Goal: Feedback & Contribution: Submit feedback/report problem

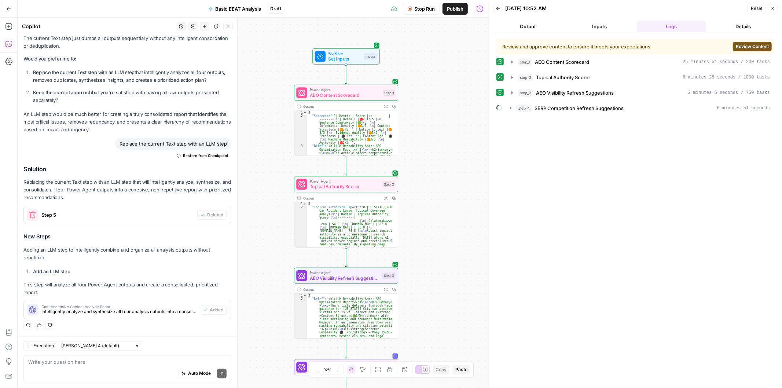
click at [741, 42] on button "Review Content" at bounding box center [752, 47] width 39 height 10
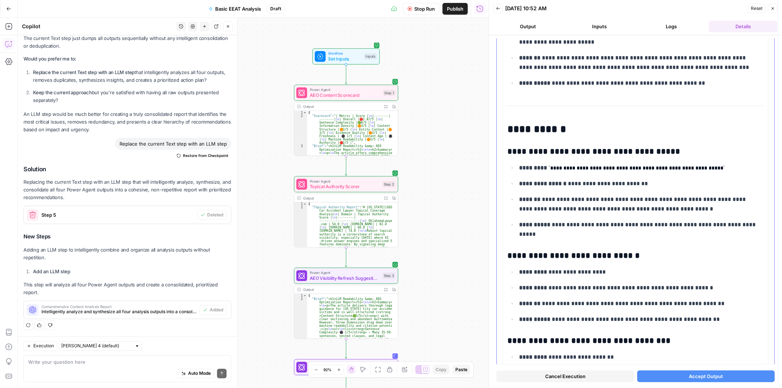
scroll to position [2565, 0]
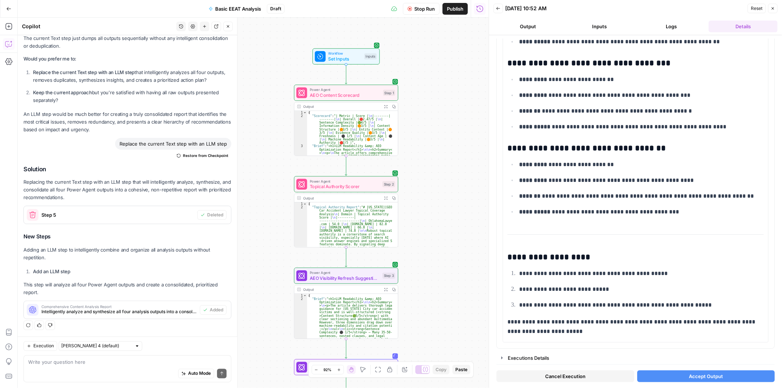
click at [676, 376] on button "Accept Output" at bounding box center [706, 376] width 138 height 12
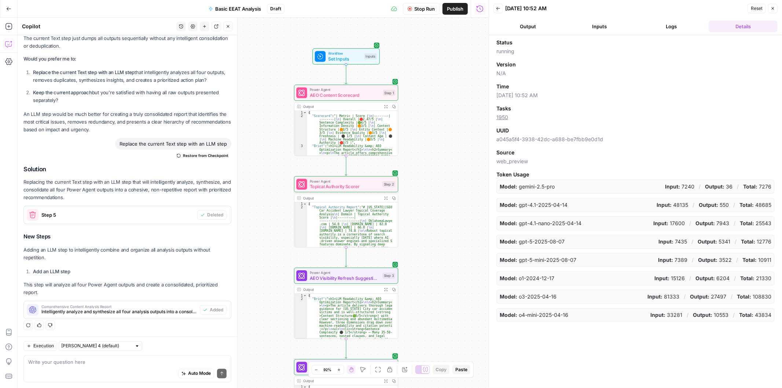
click at [525, 28] on button "Output" at bounding box center [528, 27] width 69 height 12
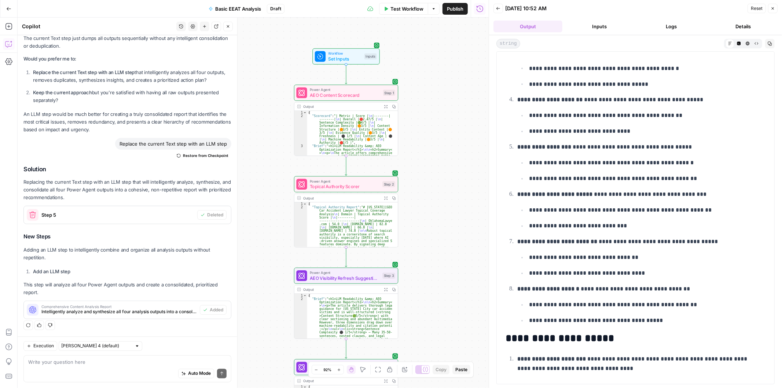
scroll to position [1285, 0]
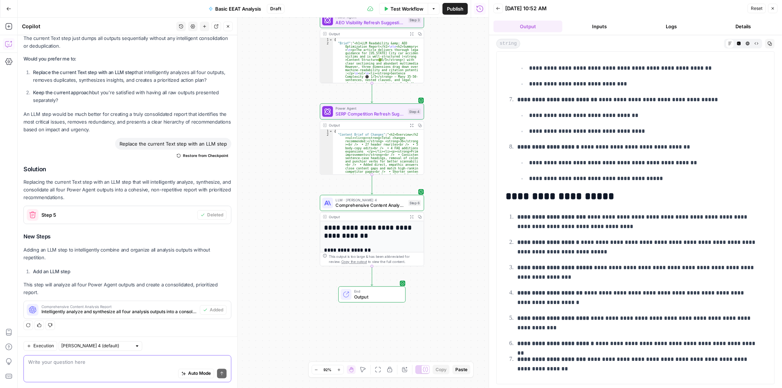
click at [105, 359] on textarea at bounding box center [127, 362] width 198 height 7
type textarea "Add a step at the end that combines Steps 1, 2, 3, 4 into a readable format."
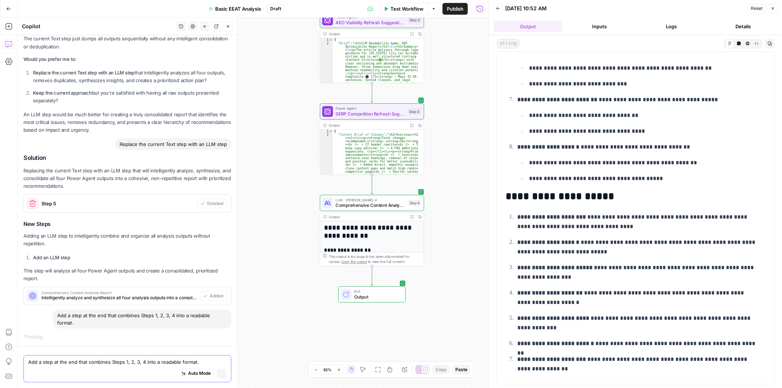
scroll to position [948, 0]
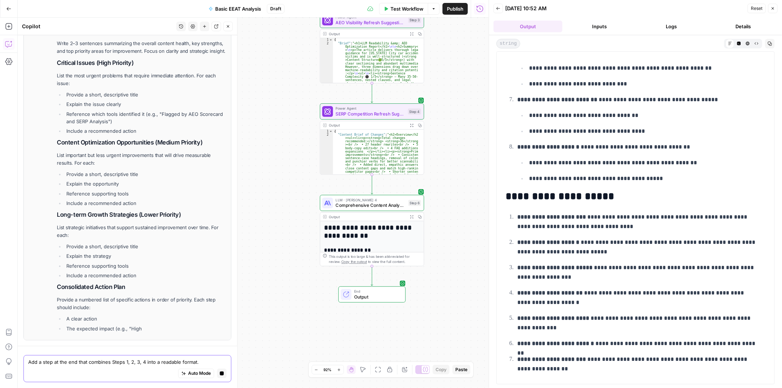
click at [220, 376] on icon "button" at bounding box center [222, 373] width 4 height 4
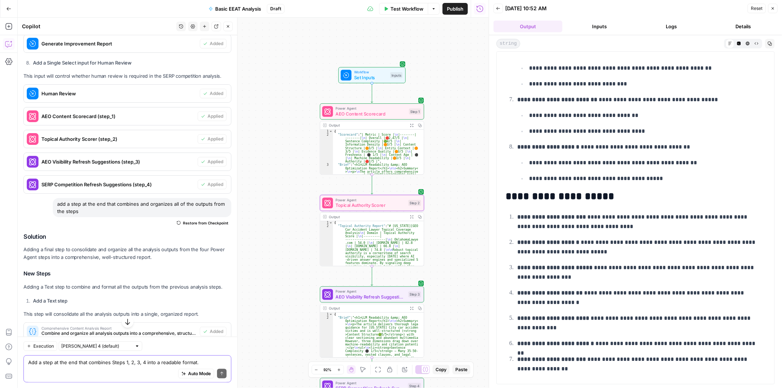
scroll to position [665, 0]
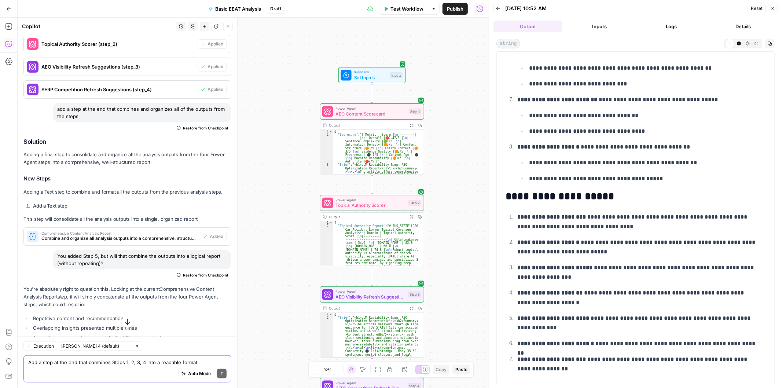
click at [175, 238] on span "Combine and organize all analysis outputs into a comprehensive, structured repo…" at bounding box center [118, 238] width 155 height 7
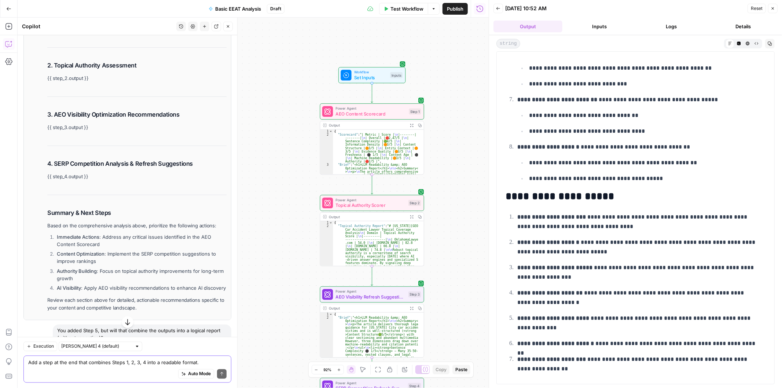
scroll to position [1236, 0]
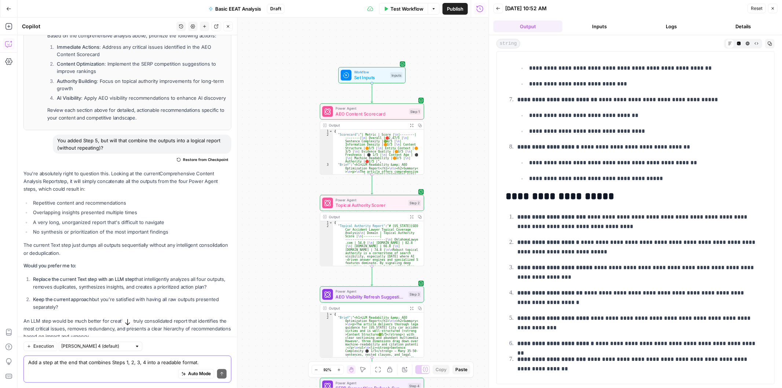
drag, startPoint x: 23, startPoint y: 79, endPoint x: 166, endPoint y: 168, distance: 168.8
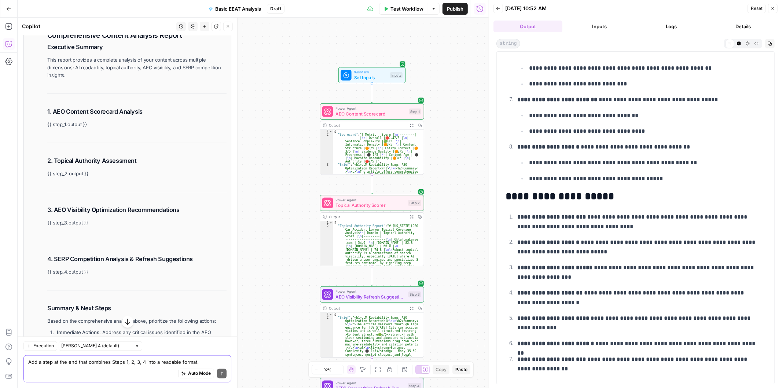
scroll to position [761, 0]
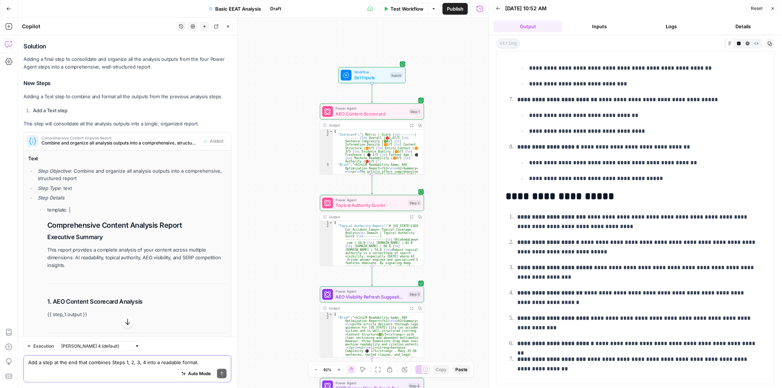
drag, startPoint x: 151, startPoint y: 129, endPoint x: 22, endPoint y: 108, distance: 131.1
click at [22, 108] on div "Hi! How can I help with your workflow? I can explain steps, debug, write prompt…" at bounding box center [128, 226] width 220 height 1903
copy div "Add a Text step This step will consolidate all the analysis outputs into a sing…"
click at [69, 365] on textarea "Add a step at the end that combines Steps 1, 2, 3, 4 into a readable format." at bounding box center [127, 362] width 198 height 7
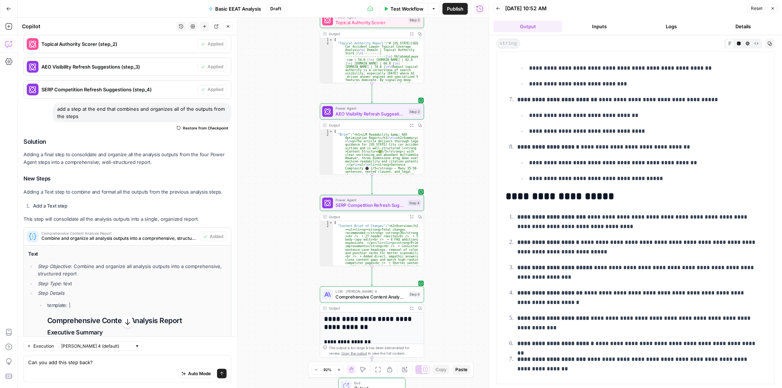
drag, startPoint x: 24, startPoint y: 151, endPoint x: 100, endPoint y: 174, distance: 79.9
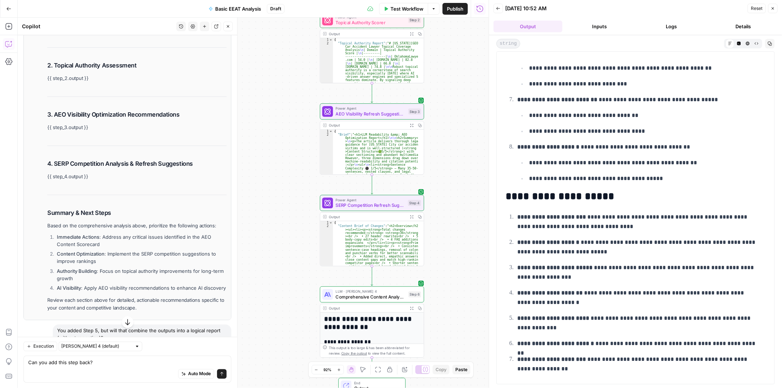
scroll to position [1236, 0]
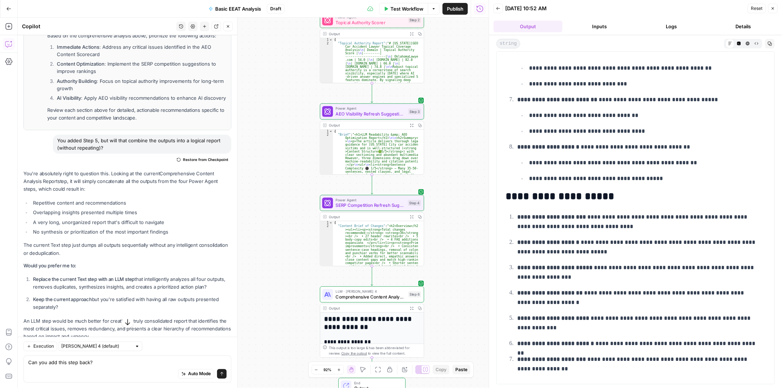
drag, startPoint x: 20, startPoint y: 140, endPoint x: 151, endPoint y: 125, distance: 131.4
click at [61, 372] on div "Auto Mode Send" at bounding box center [127, 374] width 198 height 16
paste textarea "## Solution Adding a final step to consolidate and organize all the analysis ou…"
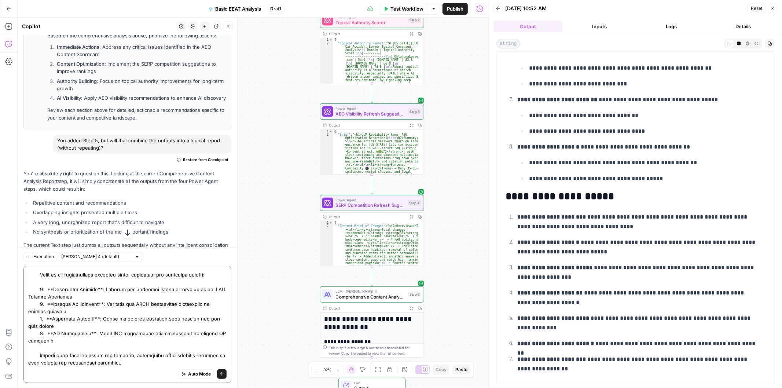
type textarea "Can you add this step back? ## Solution Adding a final step to consolidate and …"
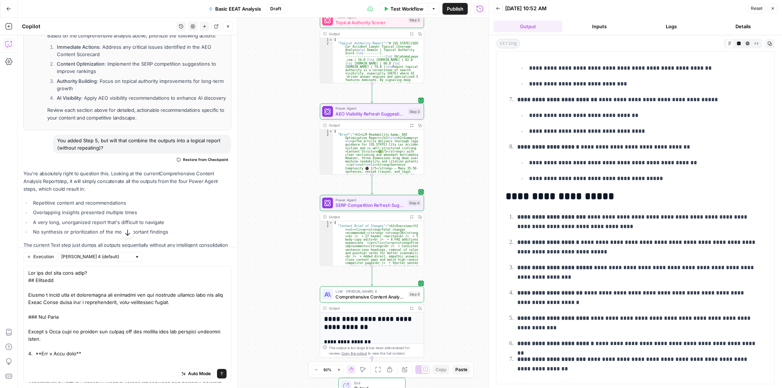
click at [217, 371] on button "Send" at bounding box center [222, 374] width 10 height 10
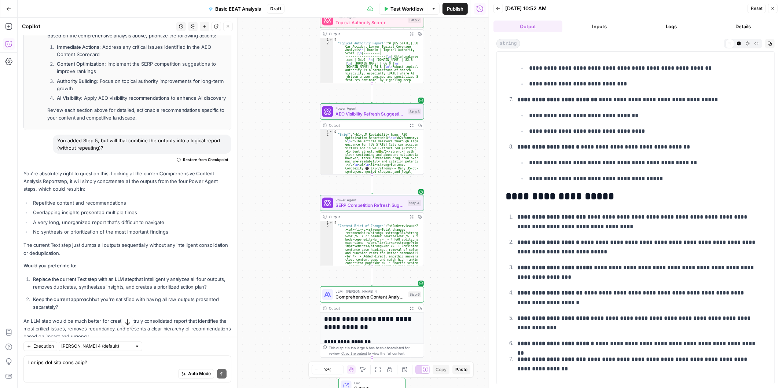
scroll to position [1806, 0]
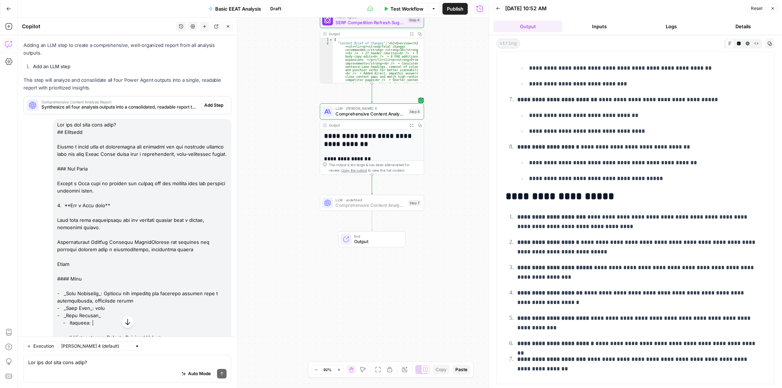
click at [206, 109] on span "Add Step" at bounding box center [213, 105] width 19 height 7
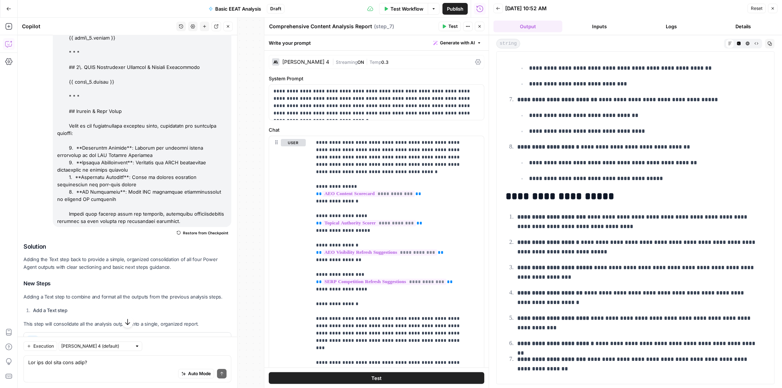
scroll to position [2377, 0]
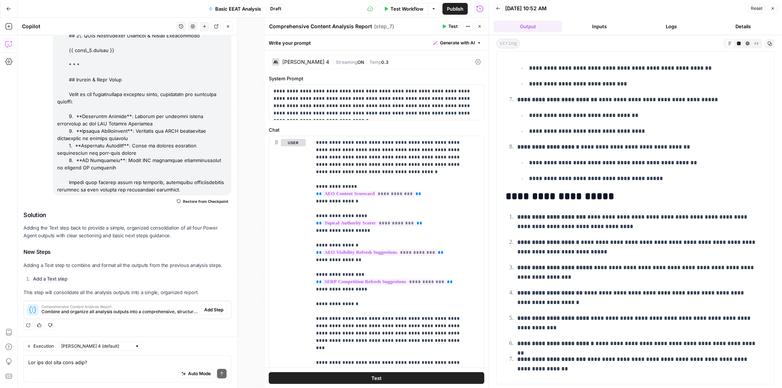
click at [479, 28] on icon "button" at bounding box center [479, 26] width 4 height 4
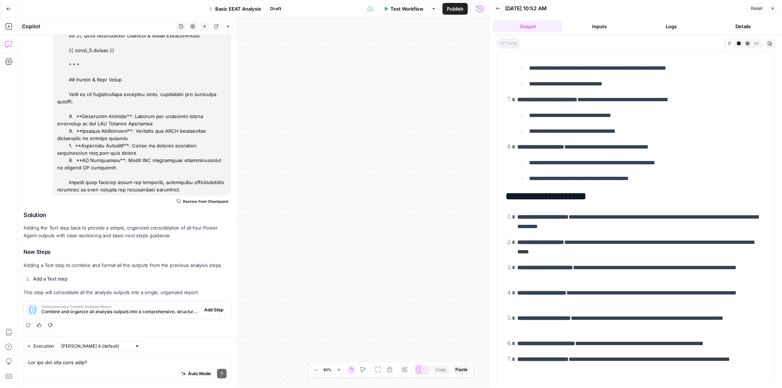
drag, startPoint x: 341, startPoint y: 211, endPoint x: 340, endPoint y: 171, distance: 40.4
click at [486, 184] on body "H [PERSON_NAME] New Home Browse Insights Opportunities Your Data Recent Grids M…" at bounding box center [391, 194] width 782 height 388
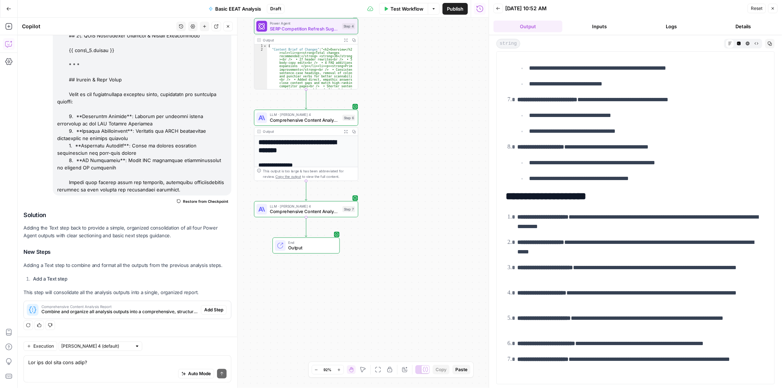
drag, startPoint x: 320, startPoint y: 167, endPoint x: 446, endPoint y: 201, distance: 129.9
click at [446, 201] on div "Workflow Set Inputs Inputs Power Agent AEO Content Scorecard Step 1 Output Expa…" at bounding box center [253, 203] width 471 height 370
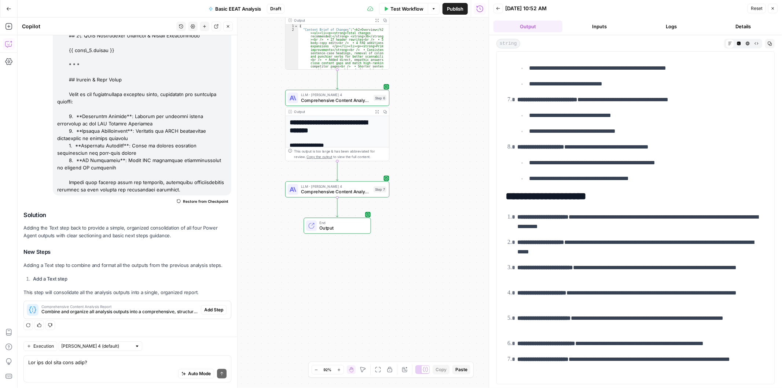
drag, startPoint x: 422, startPoint y: 207, endPoint x: 429, endPoint y: 201, distance: 9.6
click at [429, 201] on div "Workflow Set Inputs Inputs Power Agent AEO Content Scorecard Step 1 Output Expa…" at bounding box center [253, 203] width 471 height 370
click at [347, 181] on button "Delete step" at bounding box center [348, 177] width 9 height 9
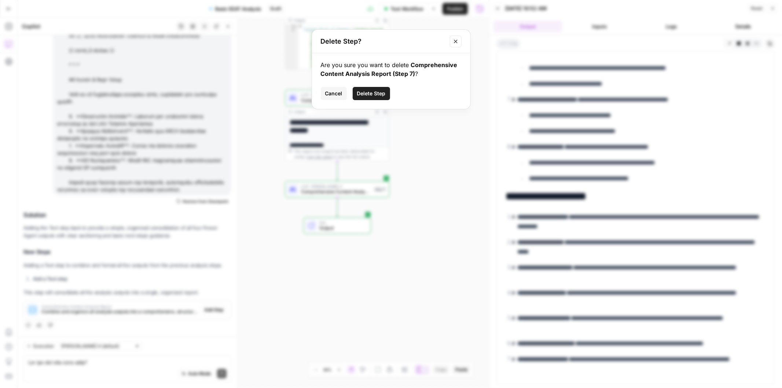
click at [378, 96] on span "Delete Step" at bounding box center [371, 93] width 29 height 7
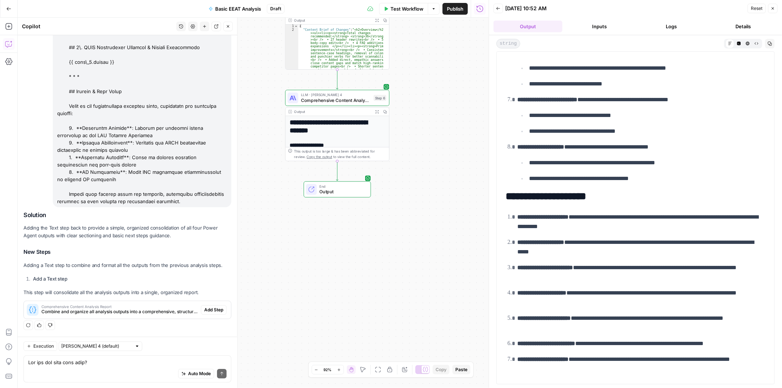
scroll to position [2354, 0]
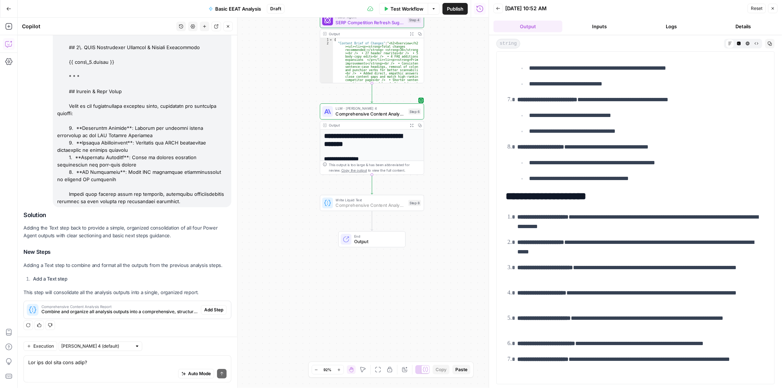
click at [204, 307] on span "Add Step" at bounding box center [213, 310] width 19 height 7
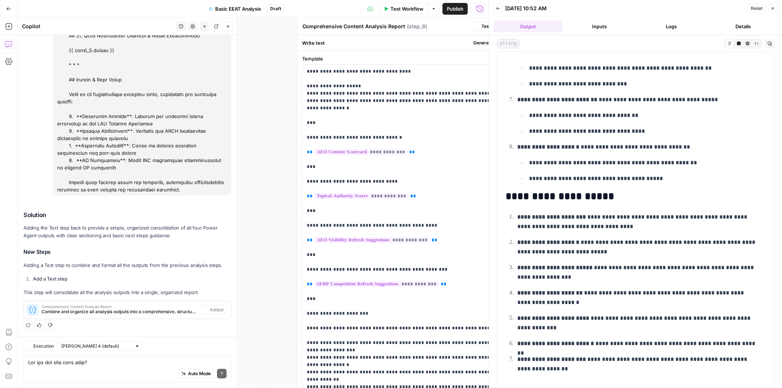
scroll to position [2377, 0]
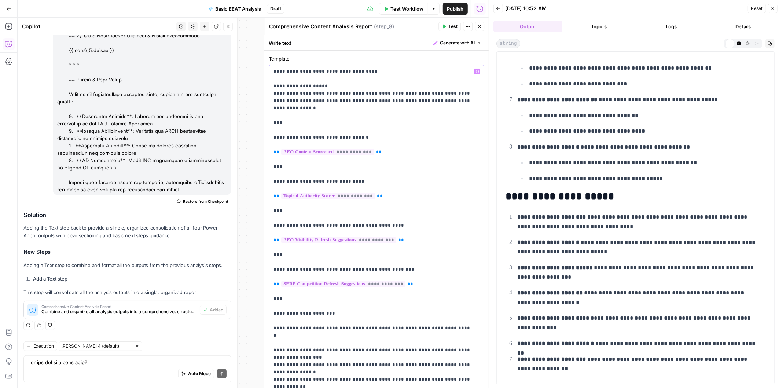
click at [282, 108] on p "**********" at bounding box center [374, 233] width 200 height 330
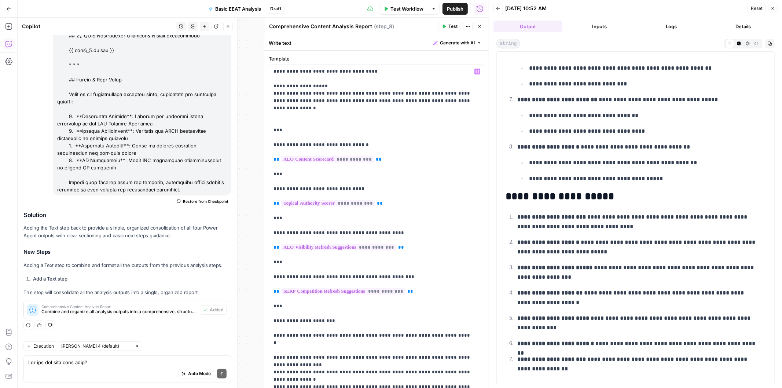
click at [230, 25] on button "Close" at bounding box center [228, 27] width 10 height 10
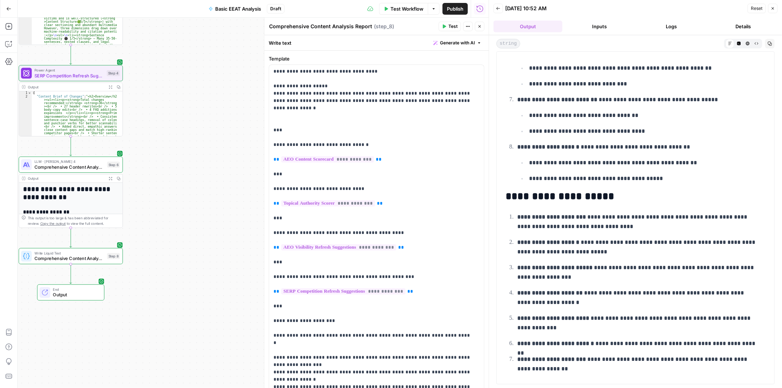
drag, startPoint x: 188, startPoint y: 140, endPoint x: 239, endPoint y: 190, distance: 70.5
click at [239, 192] on div "Workflow Set Inputs Inputs Power Agent AEO Content Scorecard Step 1 Output Expa…" at bounding box center [253, 203] width 471 height 370
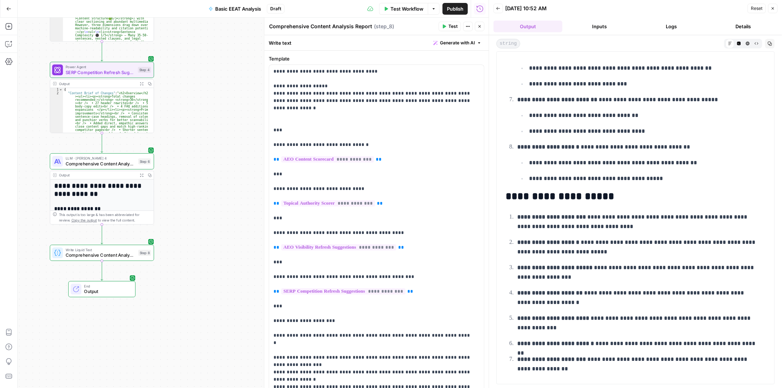
drag, startPoint x: 191, startPoint y: 167, endPoint x: 216, endPoint y: 165, distance: 25.7
click at [216, 165] on div "Workflow Set Inputs Inputs Power Agent AEO Content Scorecard Step 1 Output Expa…" at bounding box center [253, 203] width 471 height 370
click at [278, 104] on p "**********" at bounding box center [374, 236] width 200 height 337
click at [278, 108] on p "**********" at bounding box center [374, 236] width 200 height 337
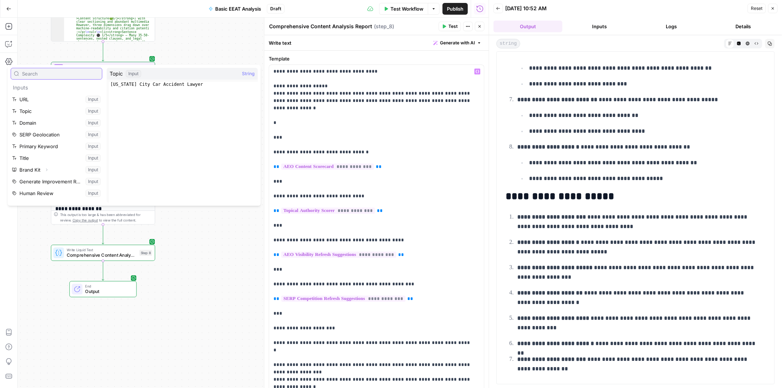
scroll to position [67, 0]
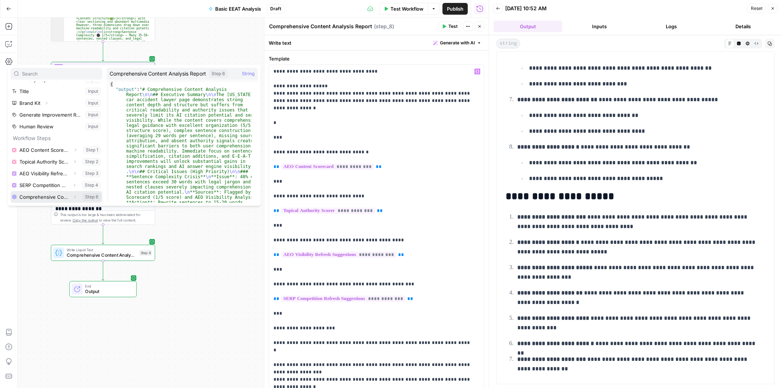
click at [35, 197] on button "Select variable Comprehensive Content Analysis Report" at bounding box center [57, 197] width 92 height 12
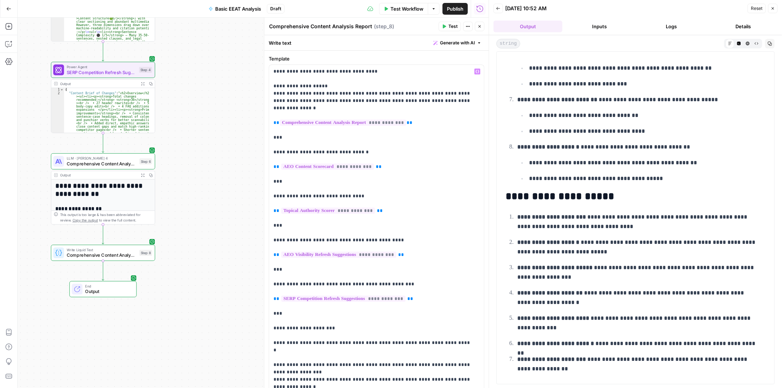
click at [446, 25] on icon "button" at bounding box center [444, 26] width 4 height 4
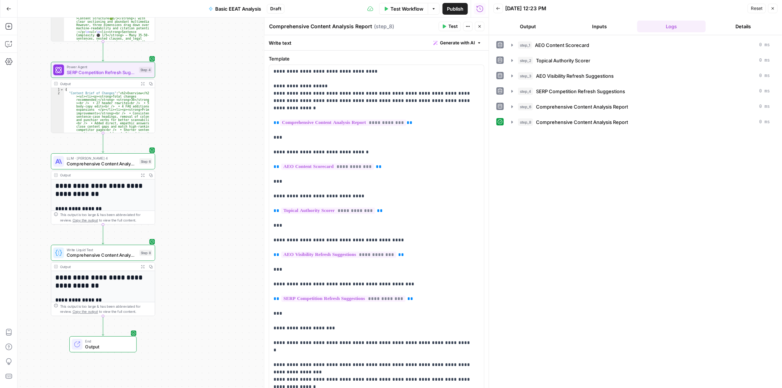
scroll to position [49, 0]
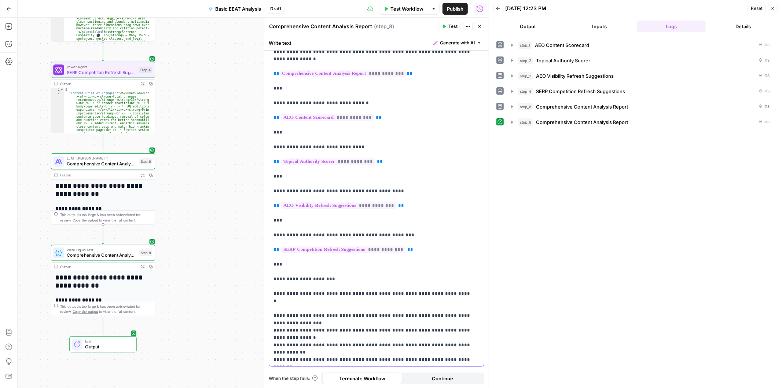
drag, startPoint x: 362, startPoint y: 360, endPoint x: 267, endPoint y: 268, distance: 132.8
click at [267, 268] on div "**********" at bounding box center [376, 203] width 225 height 371
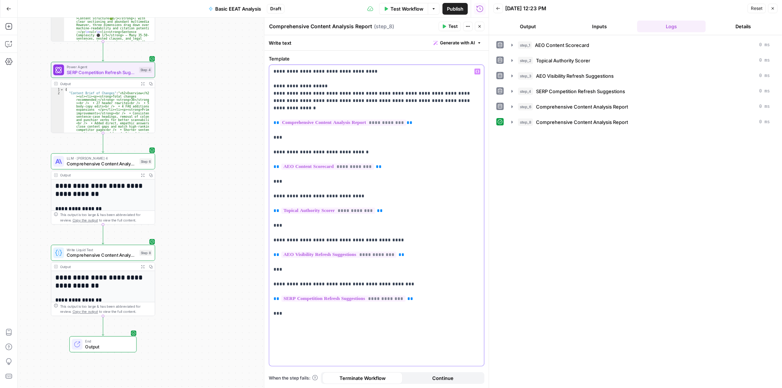
drag, startPoint x: 441, startPoint y: 103, endPoint x: 269, endPoint y: 96, distance: 171.8
click at [269, 96] on div "**********" at bounding box center [376, 215] width 215 height 301
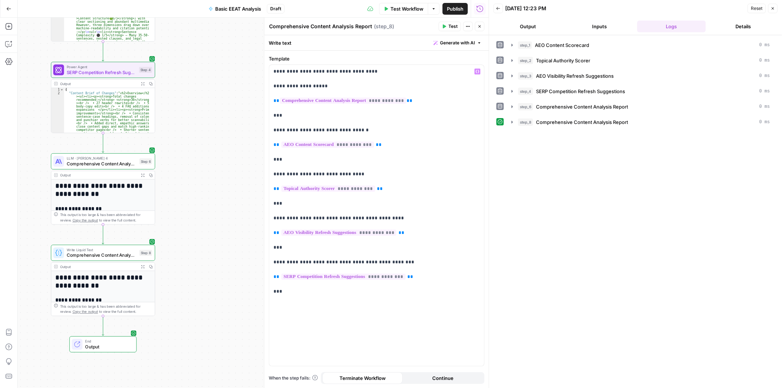
click at [448, 27] on span "Test" at bounding box center [452, 26] width 9 height 7
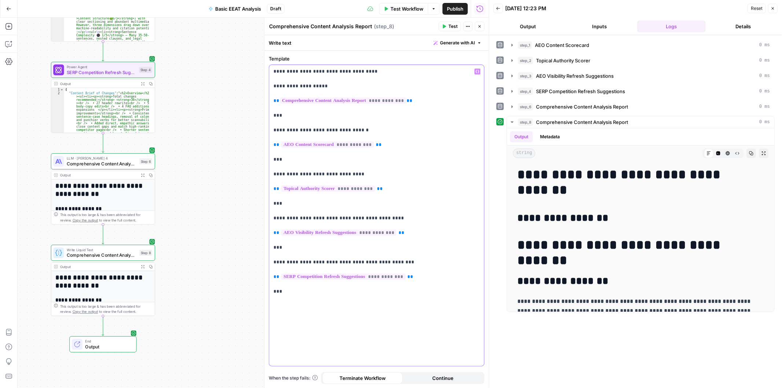
drag, startPoint x: 269, startPoint y: 77, endPoint x: 258, endPoint y: 66, distance: 15.6
click at [258, 66] on body "H [PERSON_NAME] New Home Browse Insights Opportunities Your Data Recent Grids M…" at bounding box center [391, 194] width 782 height 388
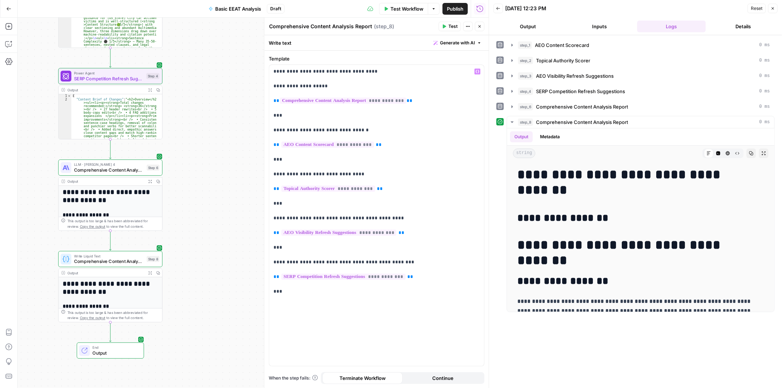
click at [266, 72] on body "H [PERSON_NAME] New Home Browse Insights Opportunities Your Data Recent Grids M…" at bounding box center [391, 194] width 782 height 388
click at [287, 81] on p "**********" at bounding box center [377, 185] width 206 height 235
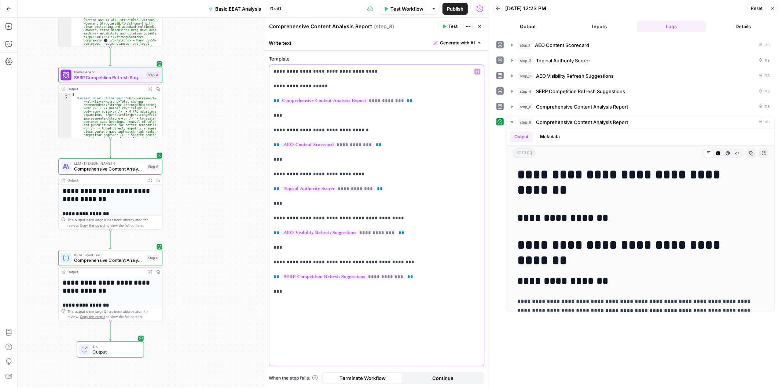
click at [288, 85] on p "**********" at bounding box center [377, 185] width 206 height 235
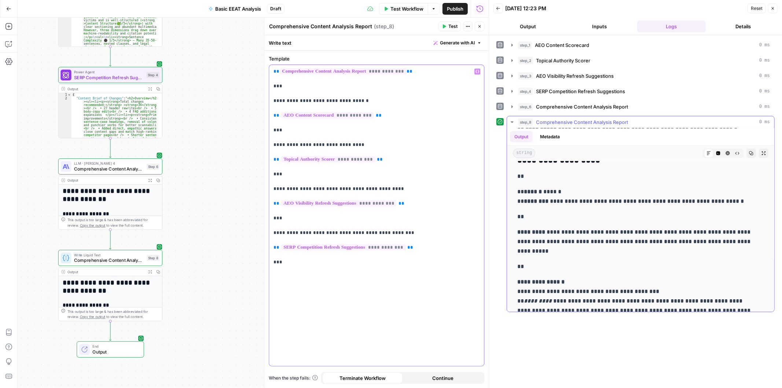
scroll to position [2852, 0]
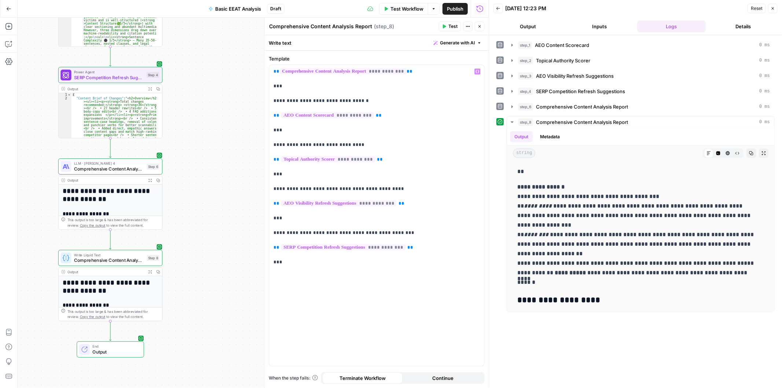
click at [445, 26] on icon "button" at bounding box center [444, 27] width 3 height 4
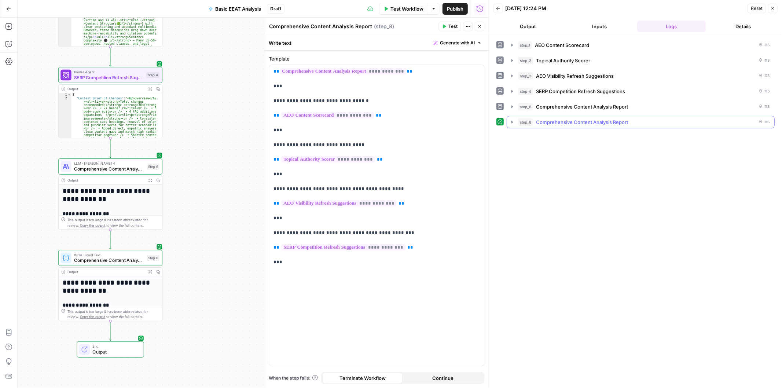
click at [511, 122] on icon "button" at bounding box center [512, 122] width 6 height 6
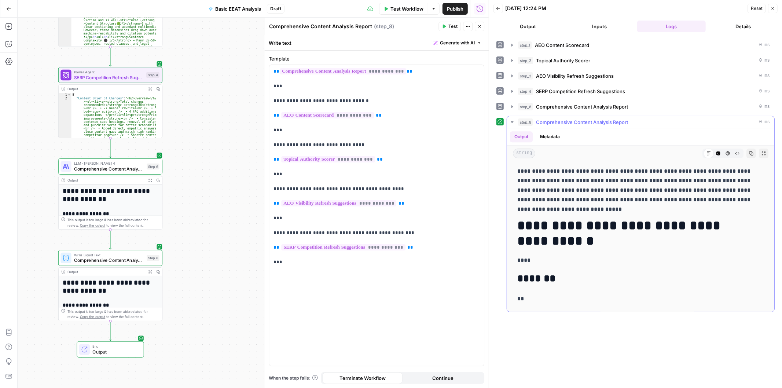
scroll to position [1616, 0]
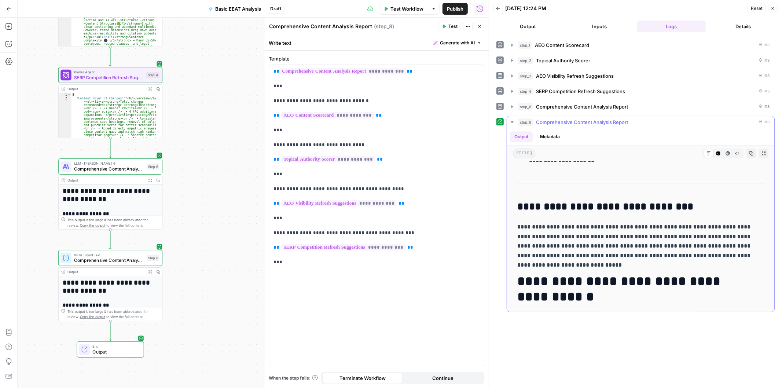
drag, startPoint x: 630, startPoint y: 217, endPoint x: 623, endPoint y: 239, distance: 22.7
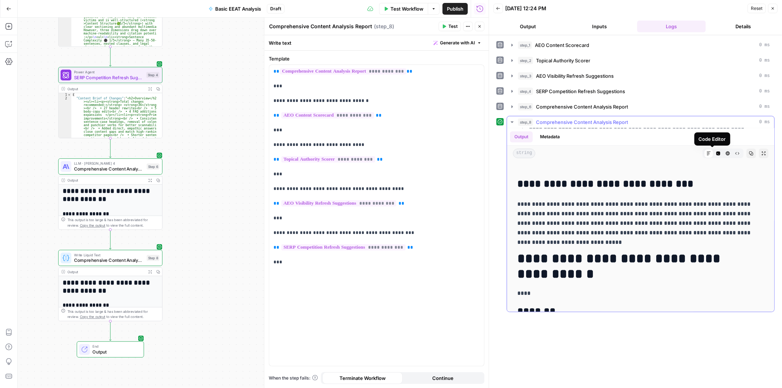
click at [714, 151] on button "Code Editor" at bounding box center [719, 154] width 10 height 10
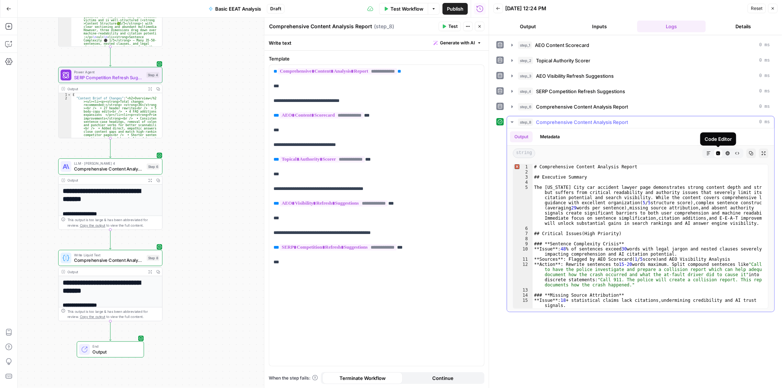
click at [718, 153] on icon at bounding box center [719, 153] width 4 height 4
click at [727, 153] on icon "button" at bounding box center [728, 153] width 4 height 4
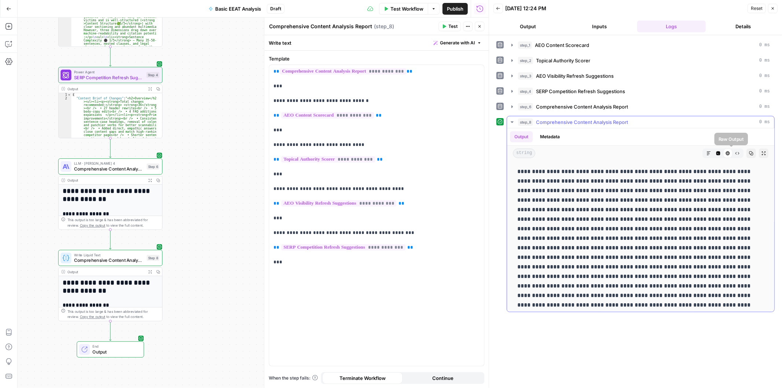
click at [735, 153] on icon "button" at bounding box center [737, 153] width 4 height 4
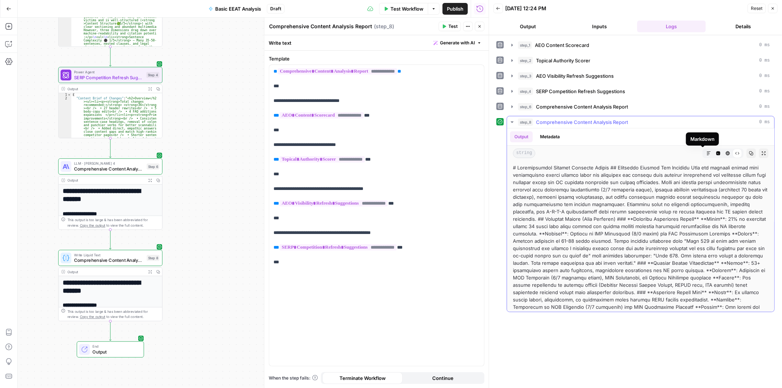
click at [704, 150] on button "Markdown" at bounding box center [709, 154] width 10 height 10
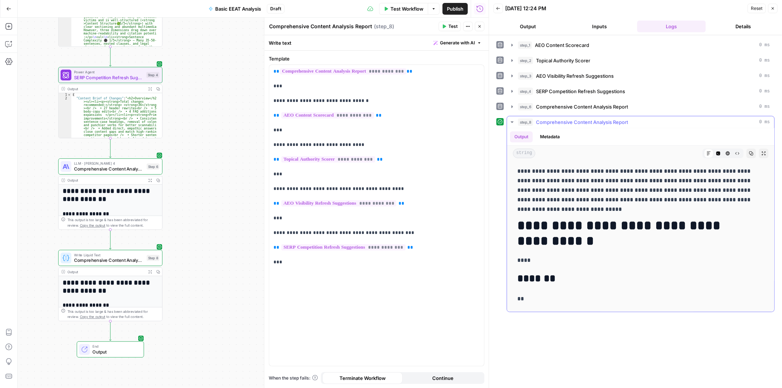
scroll to position [1616, 0]
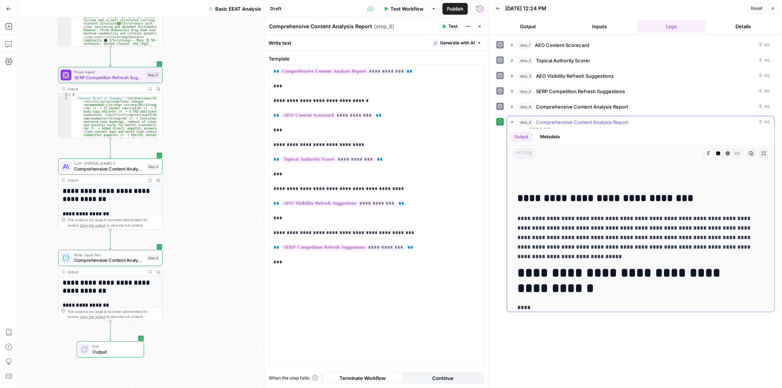
drag, startPoint x: 563, startPoint y: 228, endPoint x: 556, endPoint y: 254, distance: 27.2
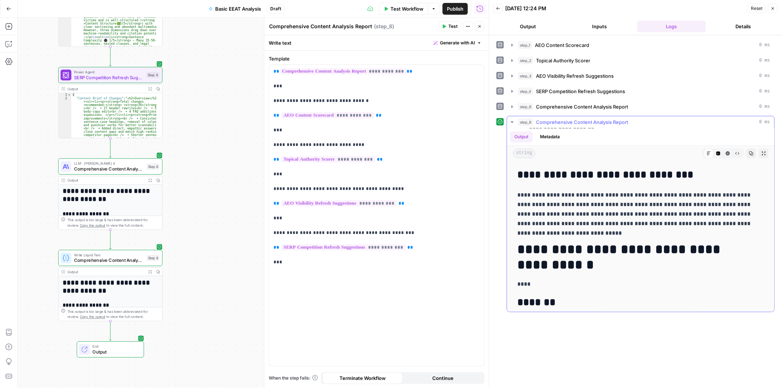
drag, startPoint x: 735, startPoint y: 224, endPoint x: 510, endPoint y: 201, distance: 225.6
copy p "**********"
click at [8, 42] on icon "button" at bounding box center [8, 43] width 7 height 7
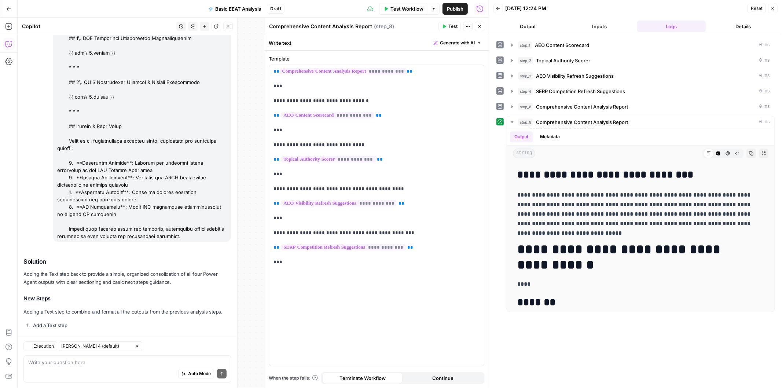
scroll to position [1915, 0]
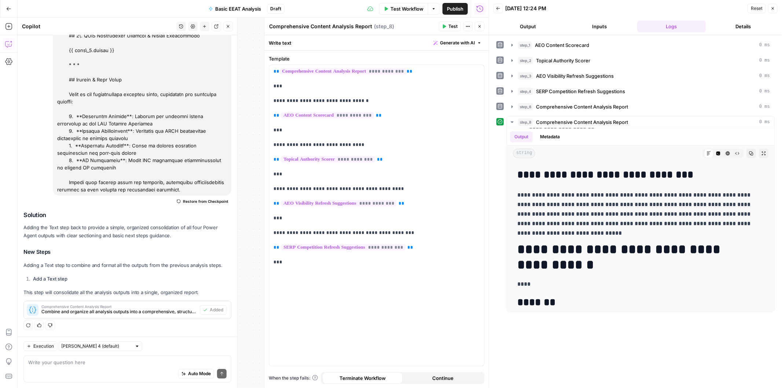
click at [85, 364] on textarea at bounding box center [127, 362] width 198 height 7
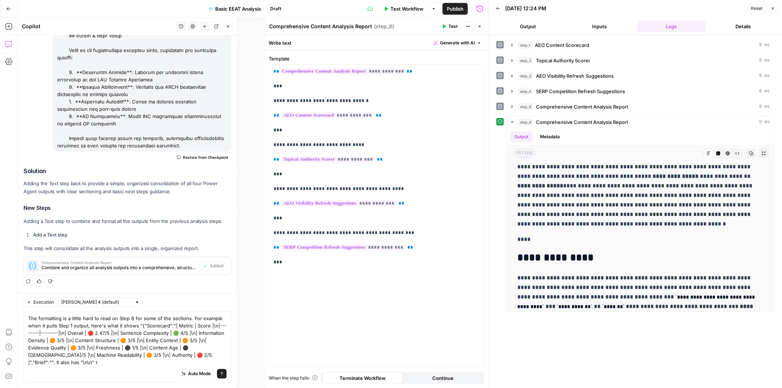
scroll to position [1959, 0]
type textarea "The formatting is a little hard to read on Step 8 for some of the sections. For…"
click at [218, 372] on button "Send" at bounding box center [222, 374] width 10 height 10
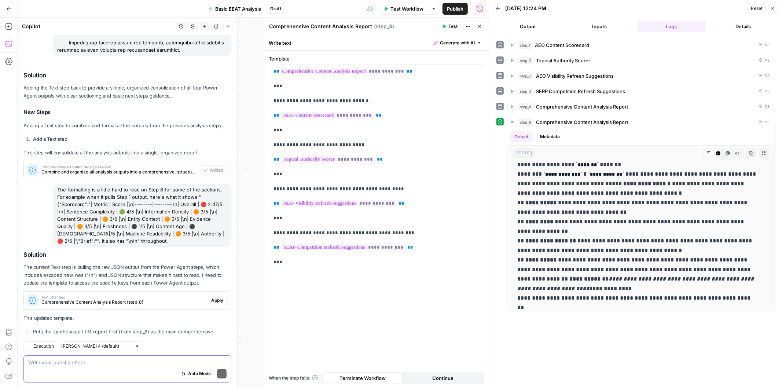
scroll to position [2114, 0]
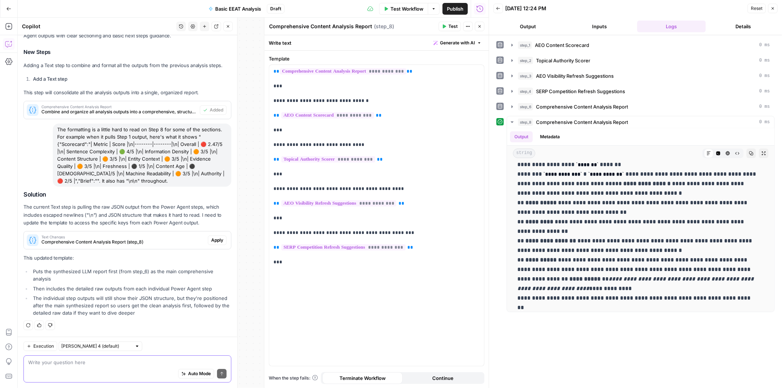
click at [211, 240] on span "Apply" at bounding box center [217, 240] width 12 height 7
click at [450, 22] on button "Test" at bounding box center [450, 27] width 22 height 10
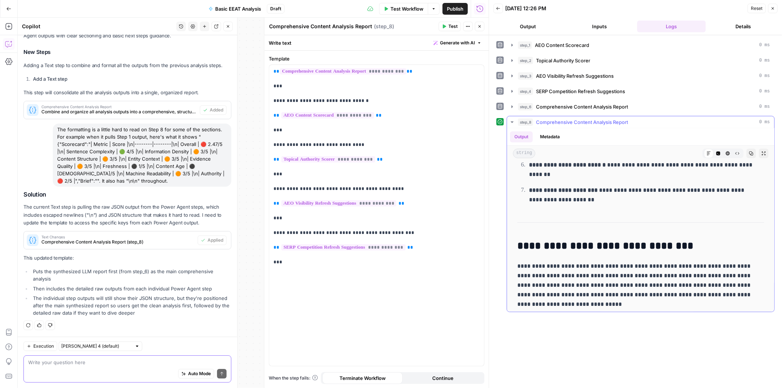
scroll to position [1711, 0]
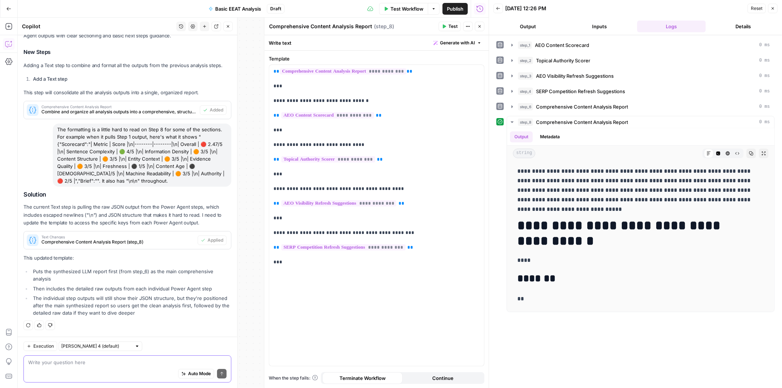
click at [74, 369] on div "Auto Mode Send" at bounding box center [127, 374] width 198 height 16
click at [188, 373] on span "Auto Mode" at bounding box center [199, 373] width 23 height 7
click at [103, 368] on div "Auto Mode Send" at bounding box center [127, 374] width 198 height 16
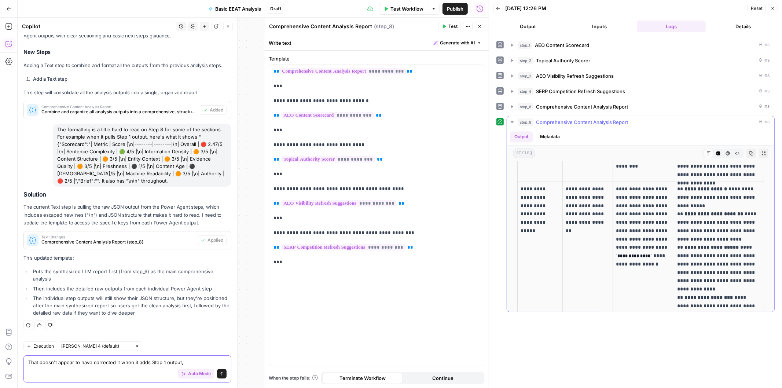
scroll to position [6275, 0]
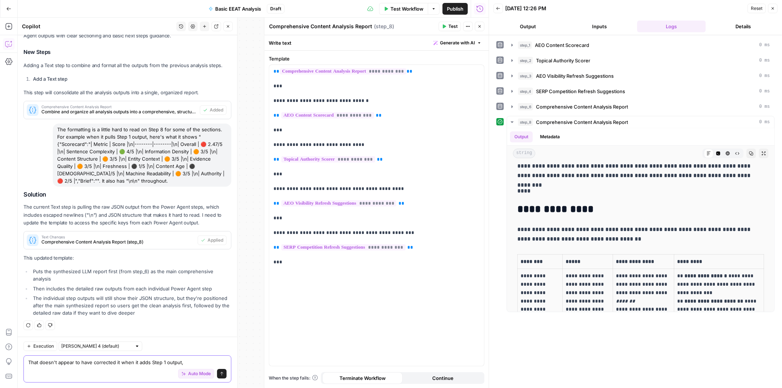
click at [166, 360] on textarea "That doesn't appear to have corrected it when it adds Step 1 output," at bounding box center [127, 362] width 198 height 7
drag, startPoint x: 188, startPoint y: 360, endPoint x: 150, endPoint y: 361, distance: 38.1
click at [150, 361] on textarea "That doesn't appear to have corrected it when it adds Step 1 output," at bounding box center [127, 362] width 198 height 7
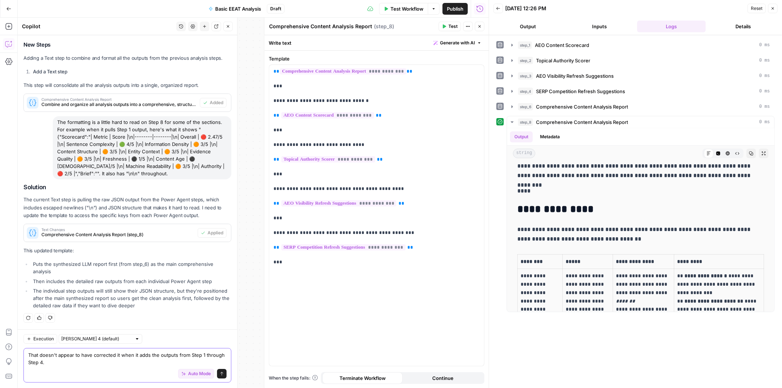
drag, startPoint x: 216, startPoint y: 371, endPoint x: 182, endPoint y: 354, distance: 38.0
click at [182, 354] on div "That doesn't appear to have corrected it when it adds the outputs from Step 1 t…" at bounding box center [127, 365] width 208 height 34
drag, startPoint x: 575, startPoint y: 241, endPoint x: 515, endPoint y: 233, distance: 60.7
copy p "**********"
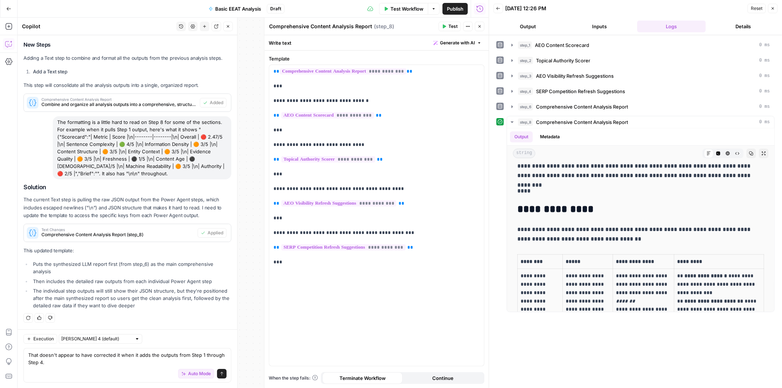
click at [89, 366] on div "Auto Mode Send" at bounding box center [127, 374] width 198 height 16
paste textarea "\n\n \n \n \n \n \n \n\n \n \n \n \n \n \n\n \n \n \n \n \n \n\n \n \n \n \n \n…"
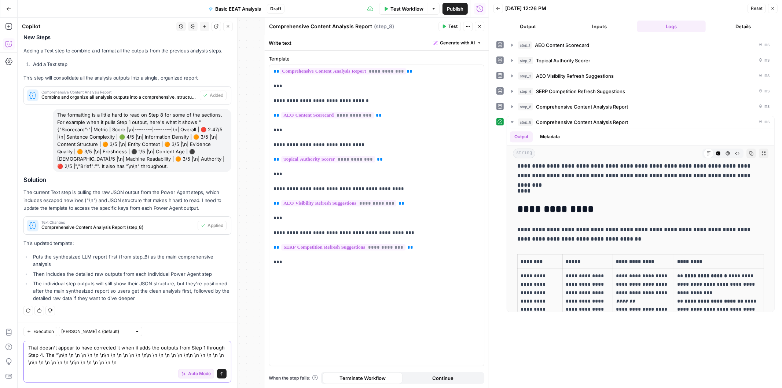
scroll to position [2129, 0]
type textarea "That doesn't appear to have corrected it when it adds the outputs from Step 1 t…"
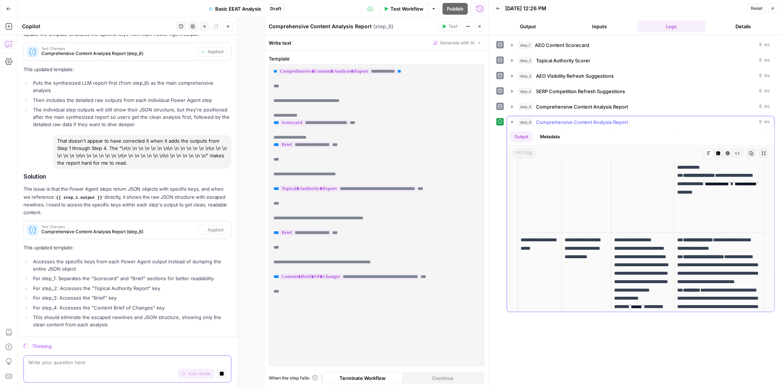
scroll to position [0, 0]
